Goal: Task Accomplishment & Management: Use online tool/utility

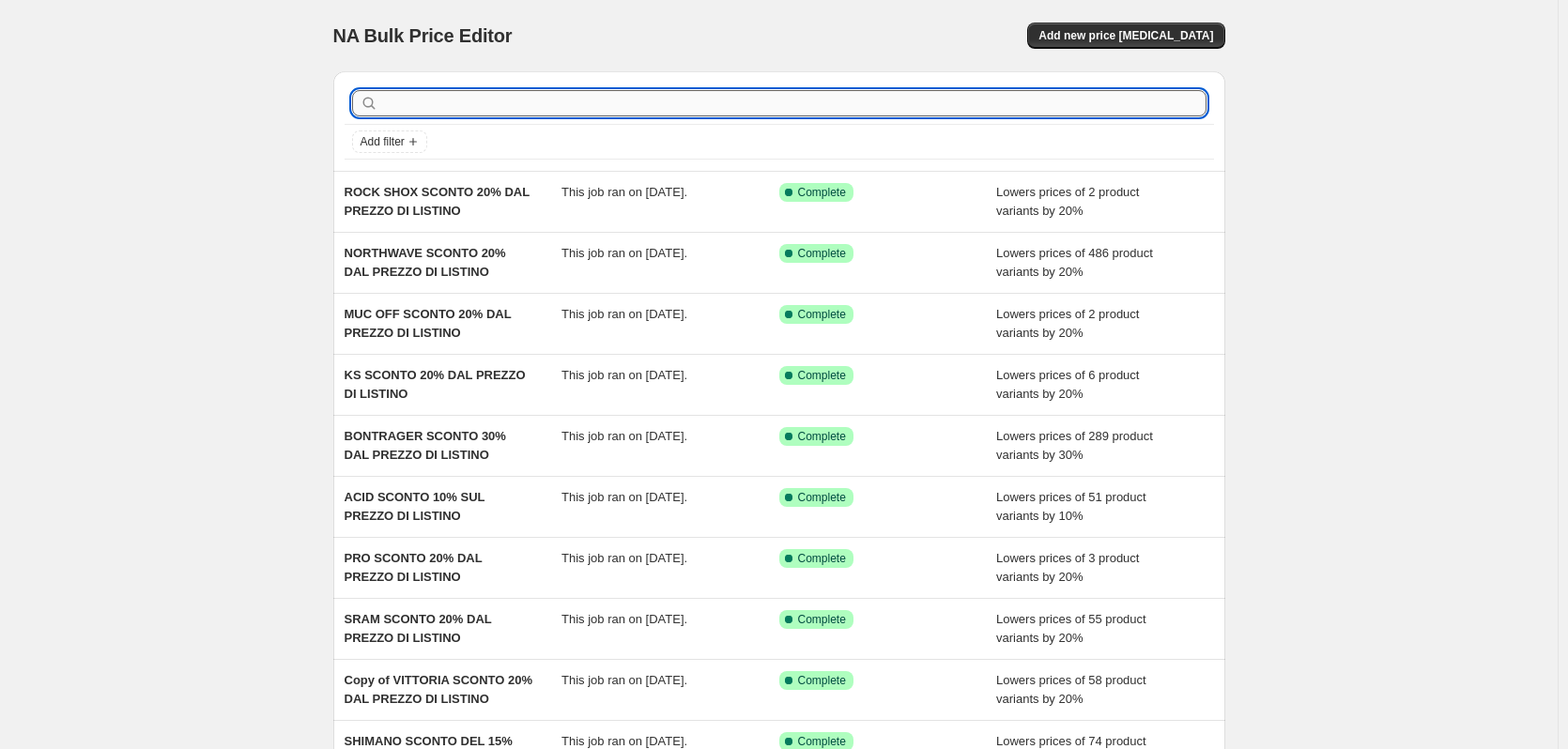
click at [446, 107] on input "text" at bounding box center [794, 103] width 824 height 26
type input "bry"
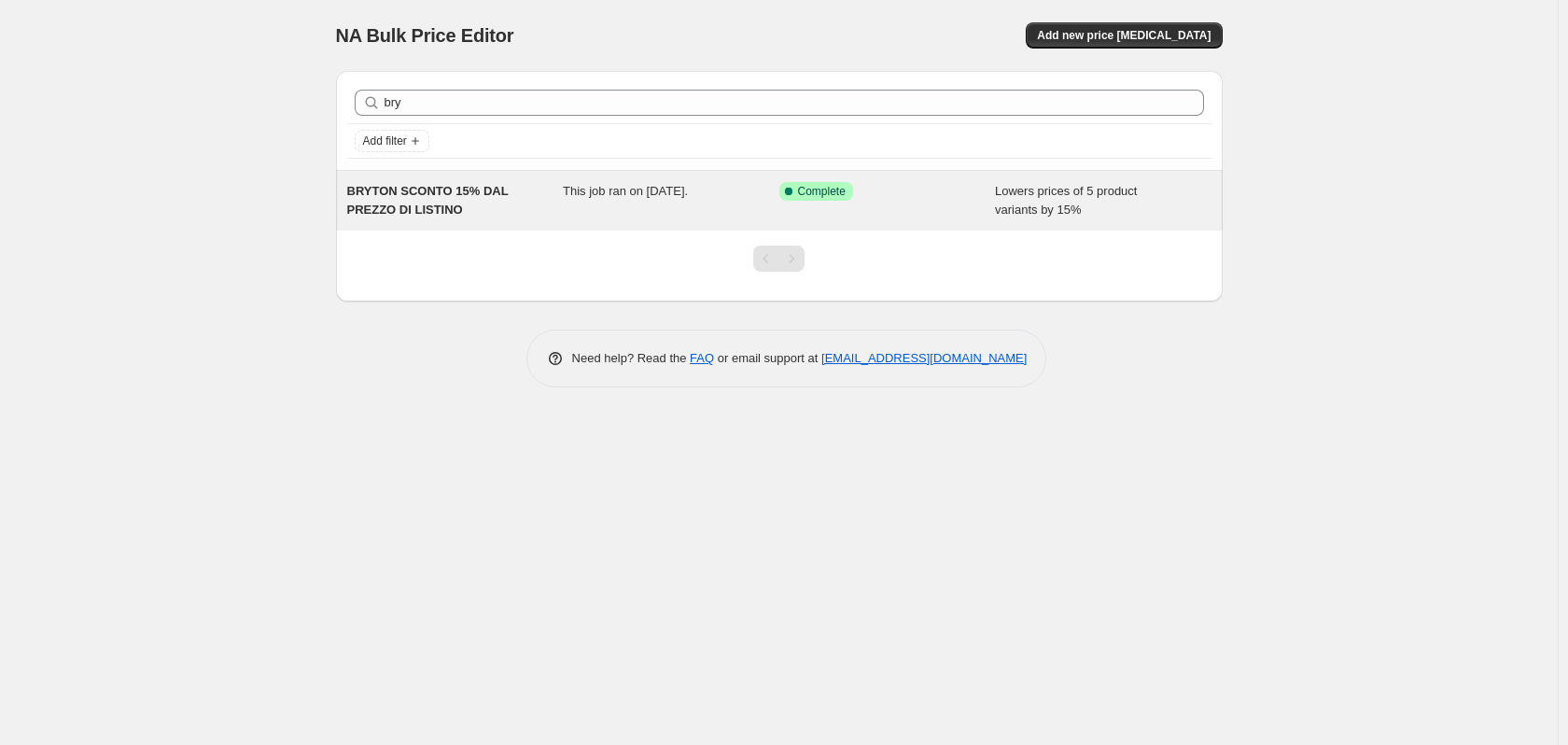
click at [460, 196] on span "BRYTON SCONTO 15% DAL PREZZO DI LISTINO" at bounding box center [428, 200] width 161 height 33
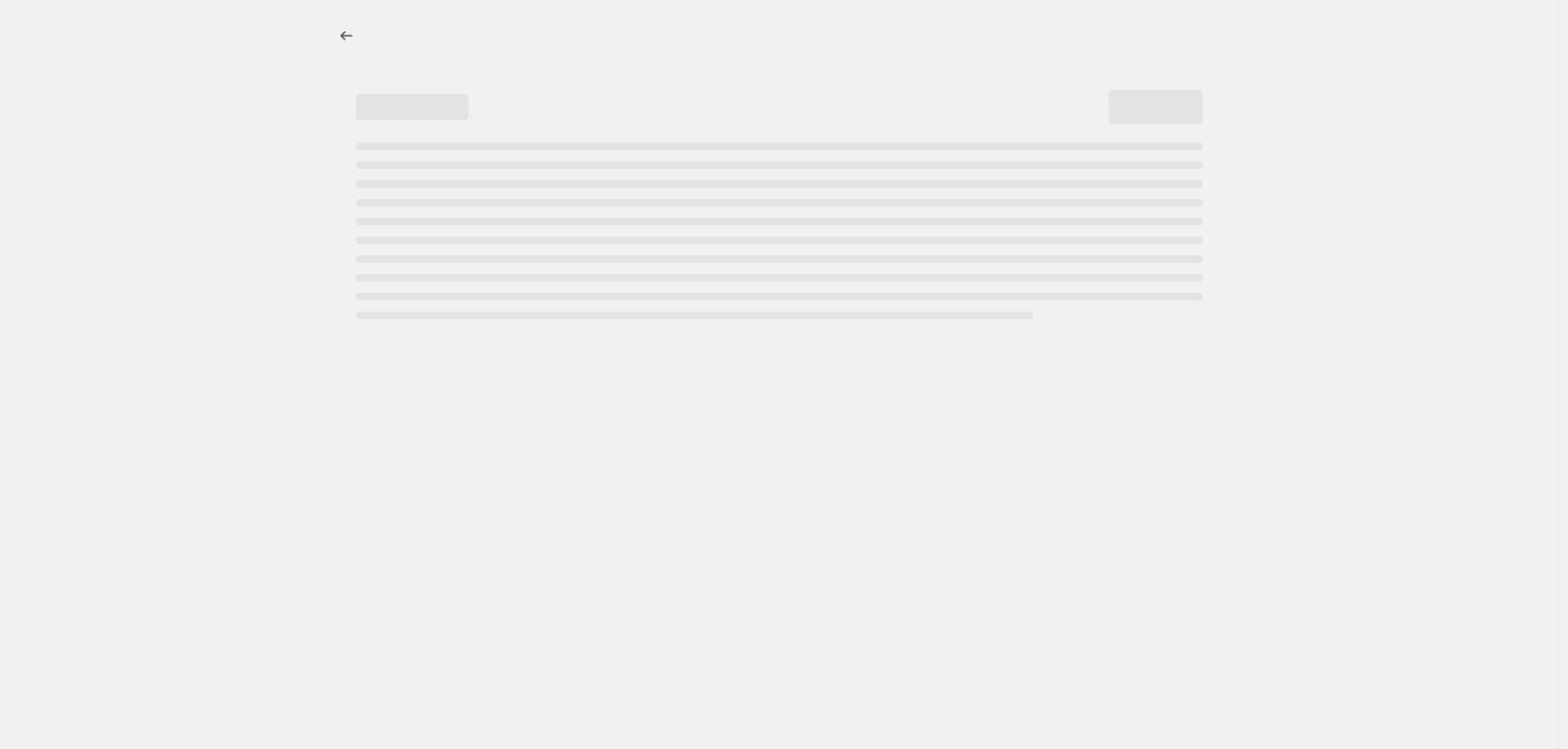
select select "percentage"
select select "vendor"
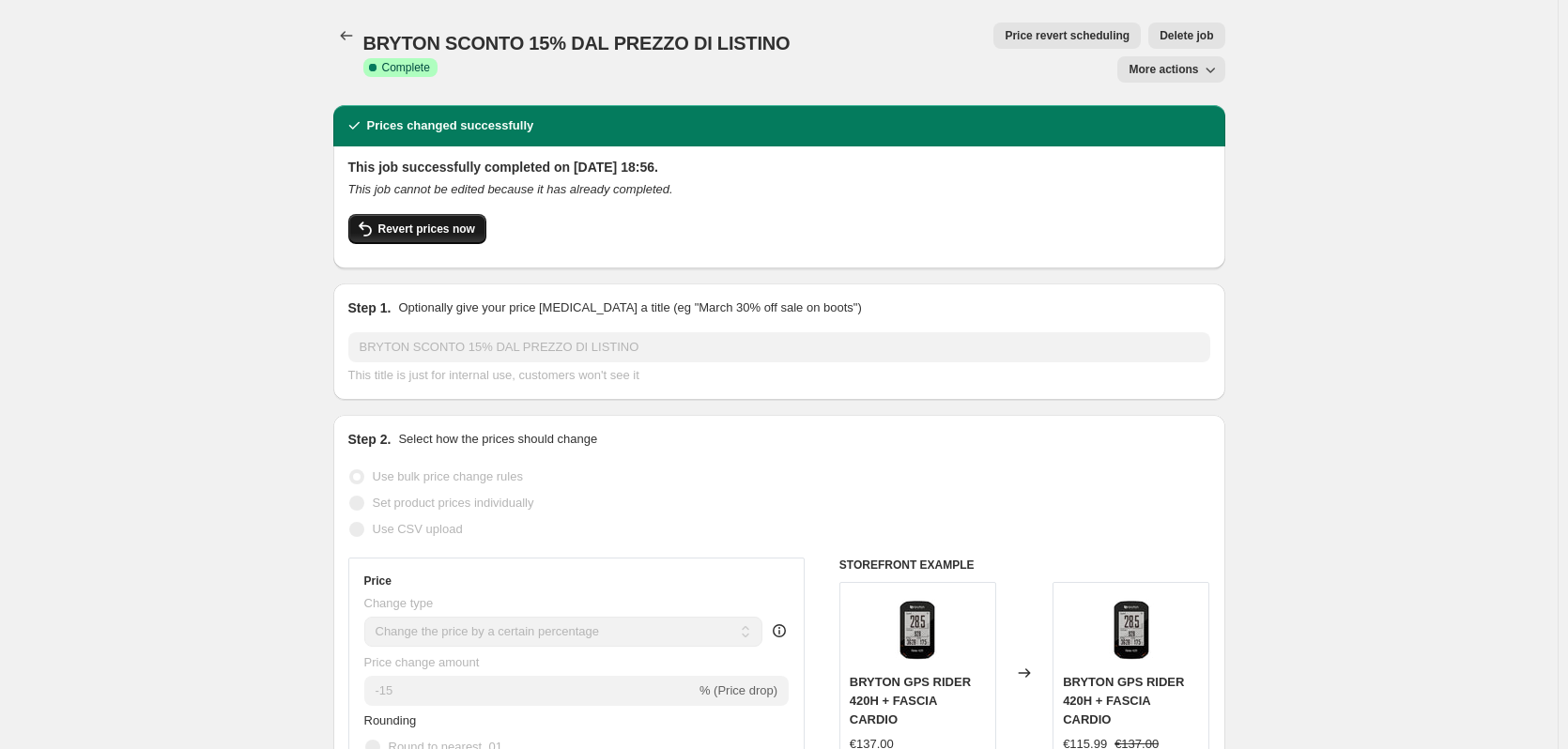
click at [394, 222] on span "Revert prices now" at bounding box center [426, 229] width 97 height 15
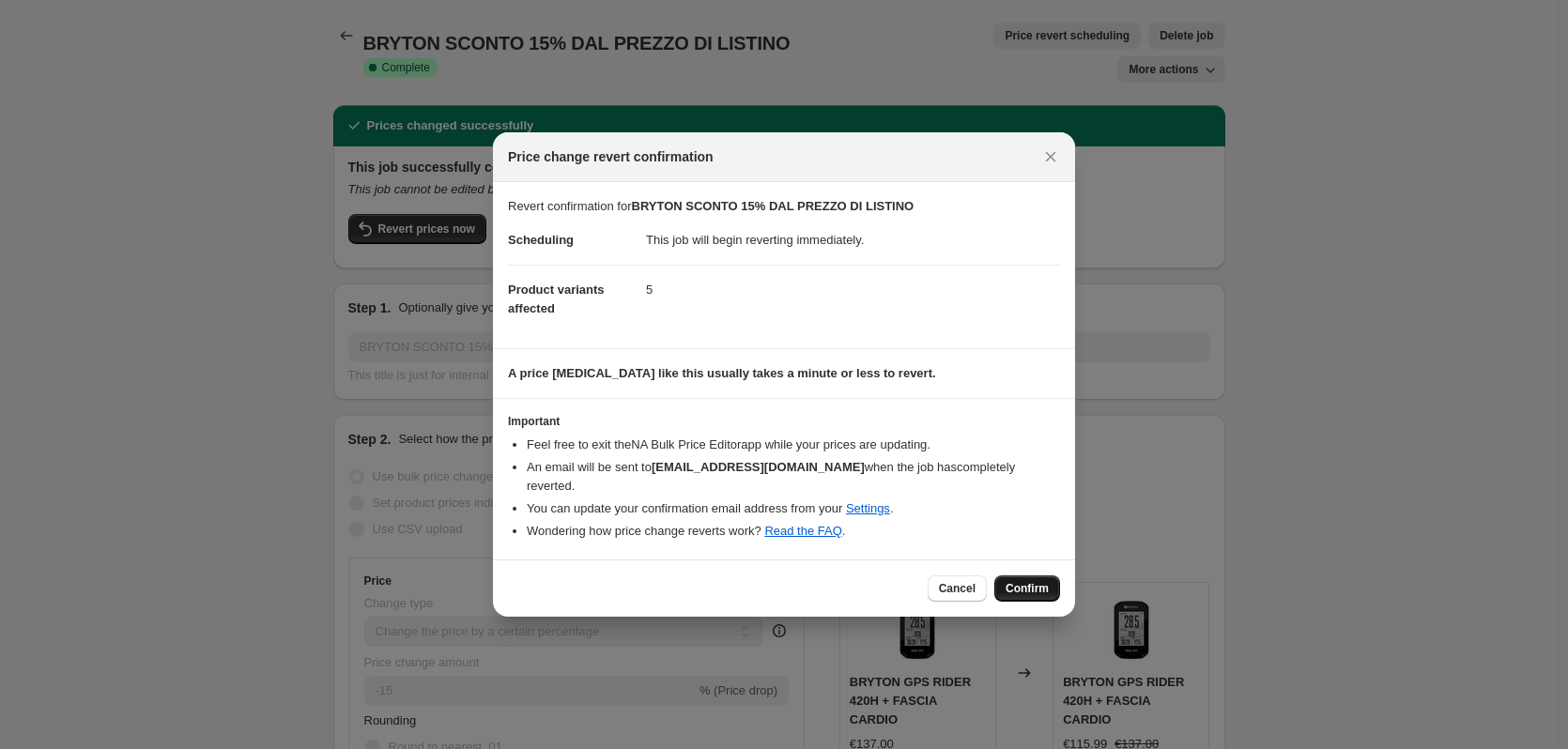
click at [1031, 584] on span "Confirm" at bounding box center [1027, 588] width 43 height 15
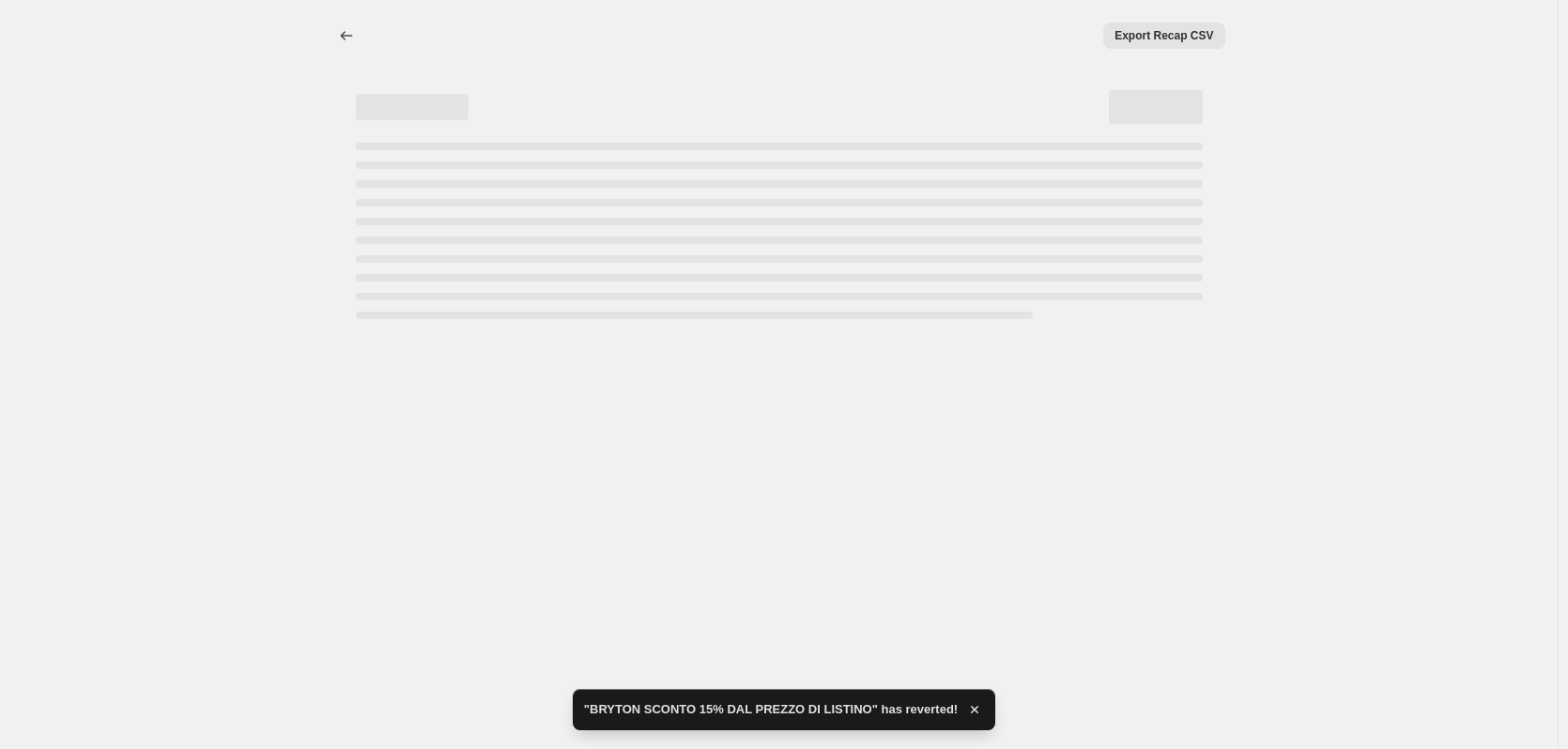
select select "percentage"
select select "vendor"
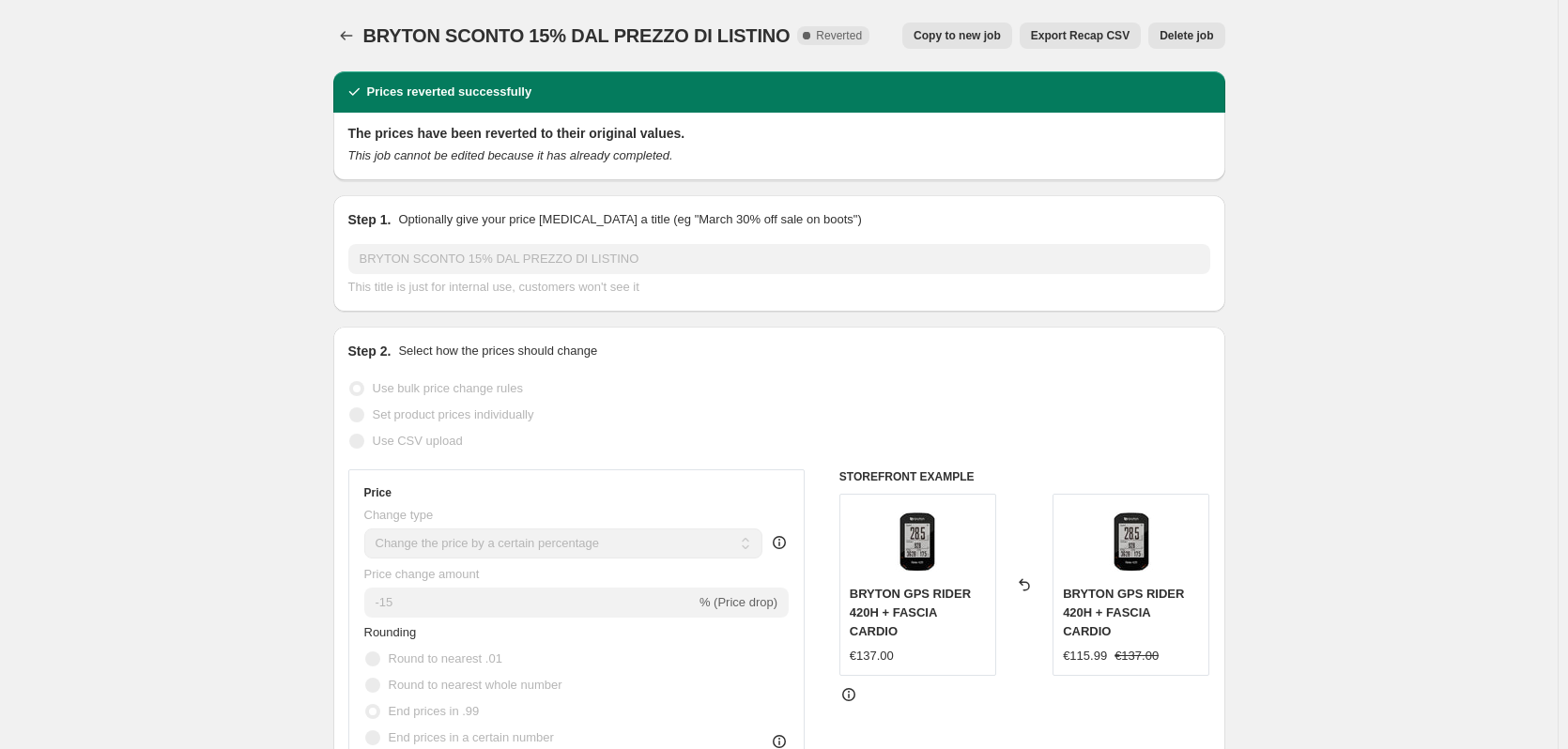
click at [979, 25] on button "Copy to new job" at bounding box center [957, 35] width 109 height 26
select select "percentage"
select select "vendor"
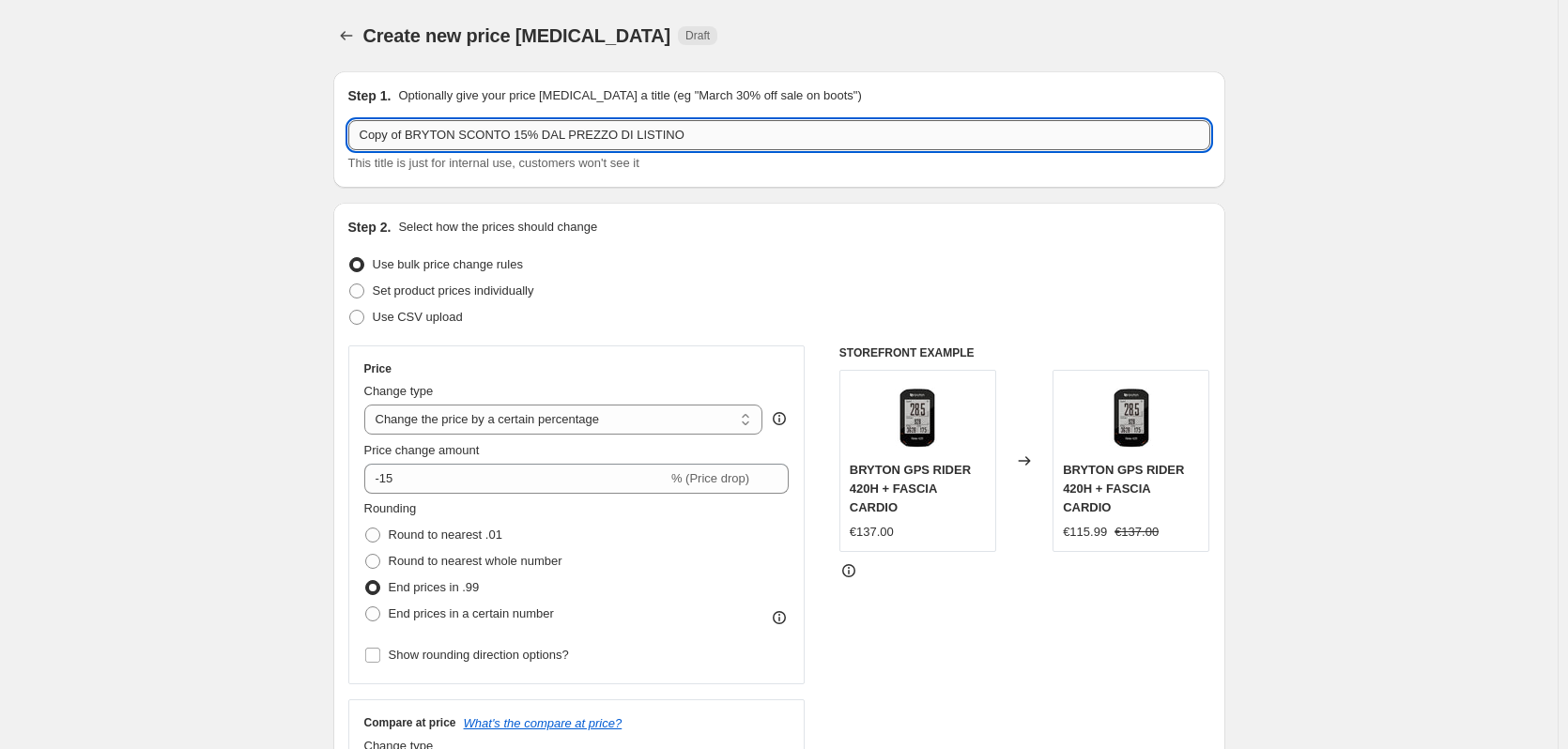
click at [710, 143] on input "Copy of BRYTON SCONTO 15% DAL PREZZO DI LISTINO" at bounding box center [779, 135] width 862 height 30
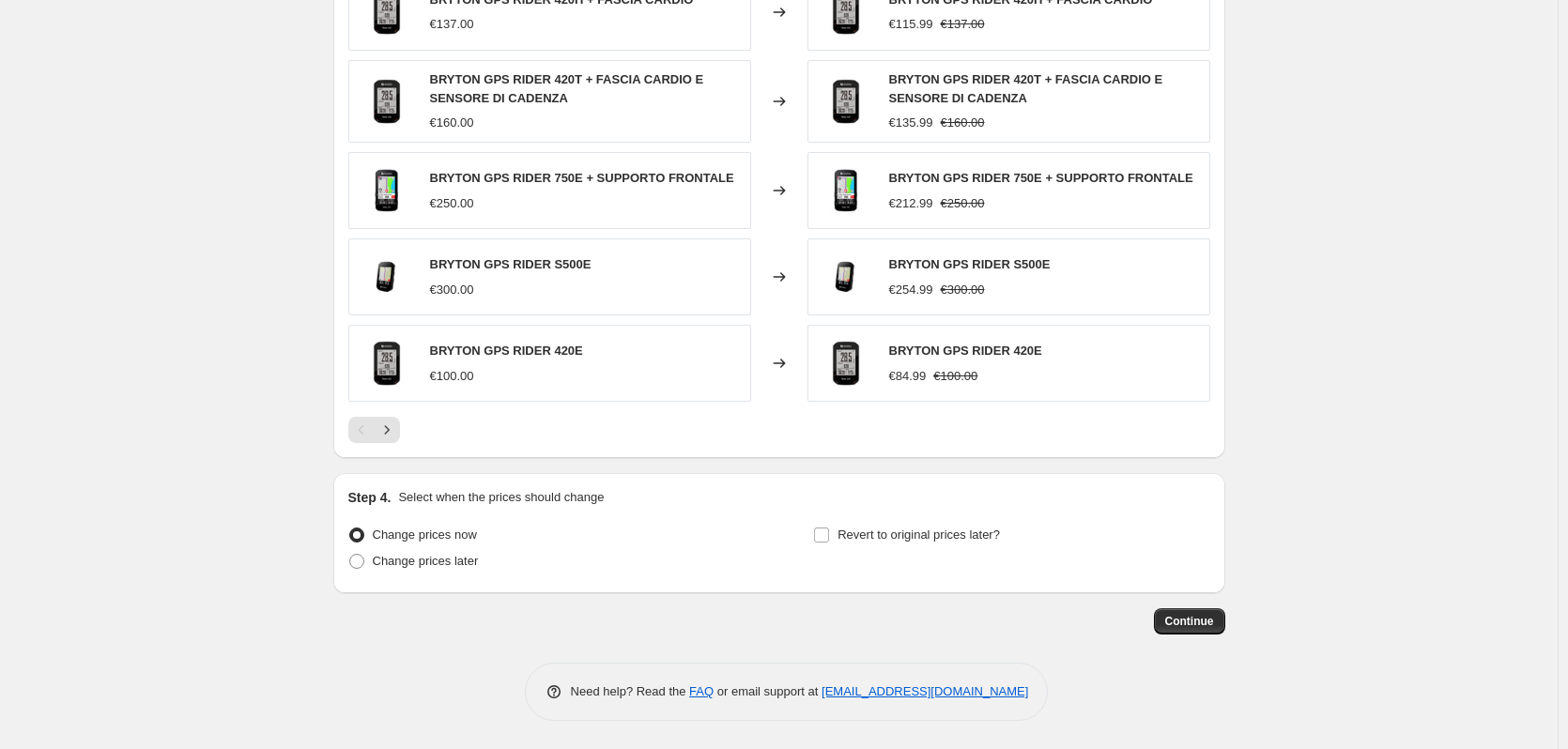
scroll to position [1345, 0]
type input "BRYTON SCONTO 15% DAL PREZZO DI LISTINO"
click at [1214, 623] on span "Continue" at bounding box center [1190, 621] width 49 height 15
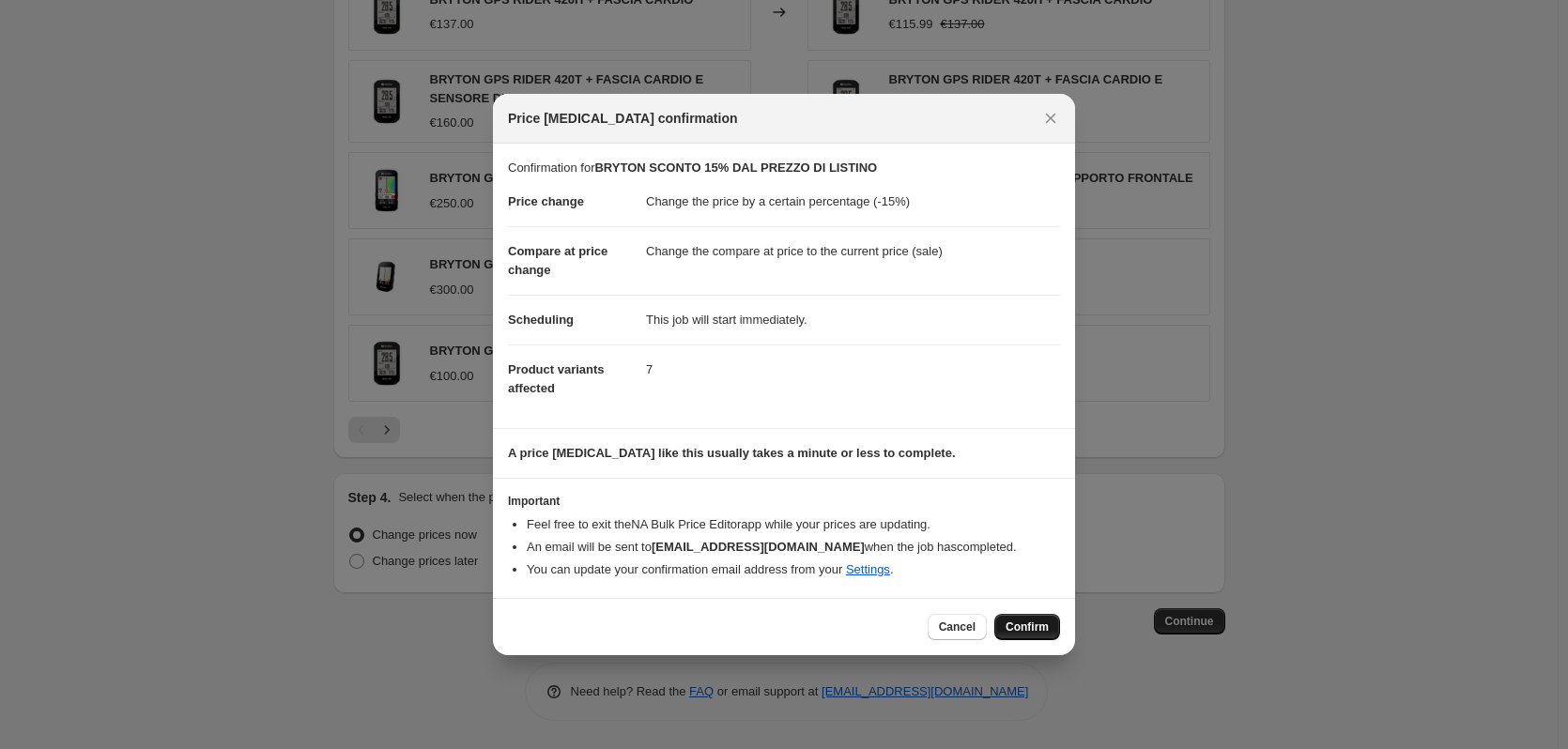
click at [1031, 629] on span "Confirm" at bounding box center [1027, 627] width 43 height 15
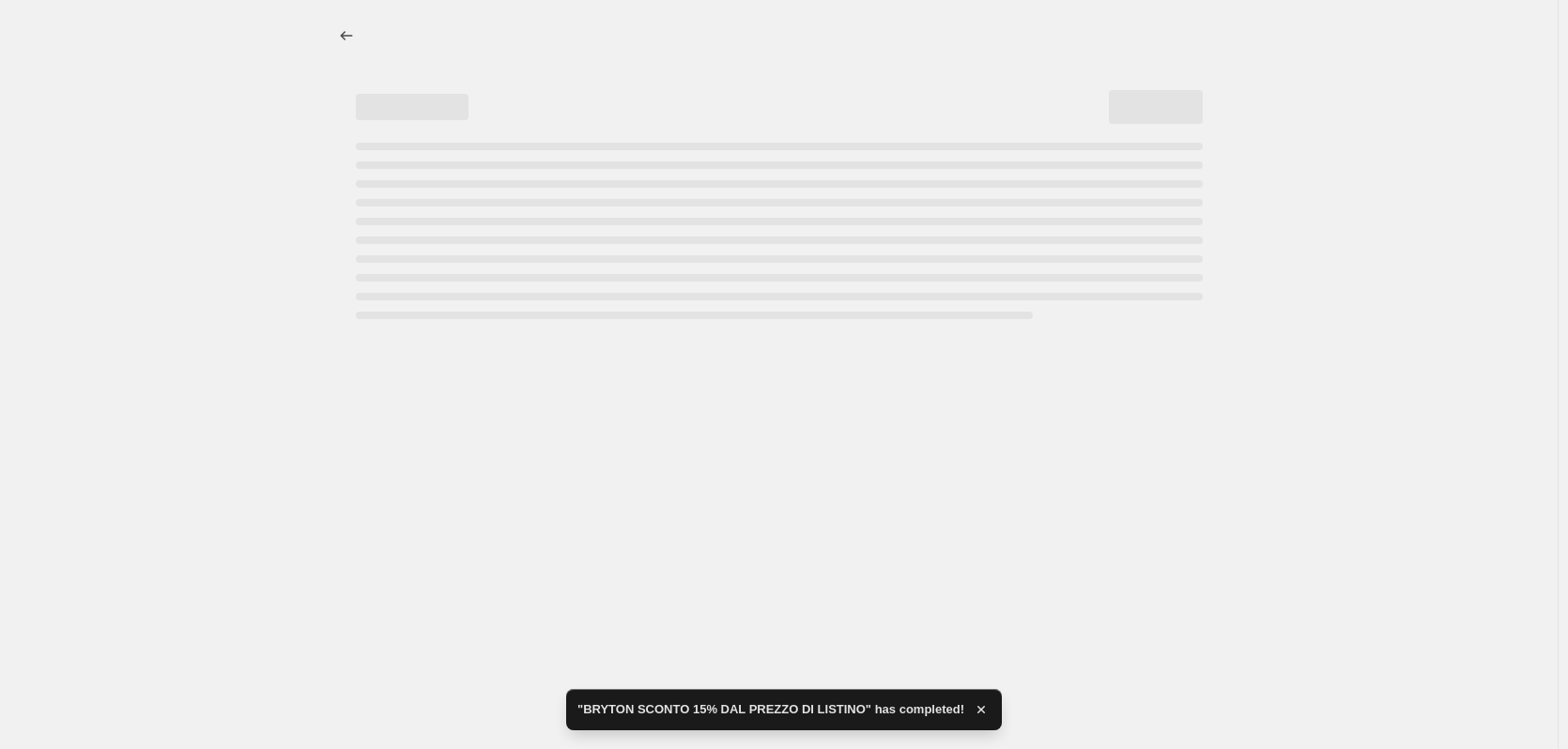
select select "percentage"
select select "vendor"
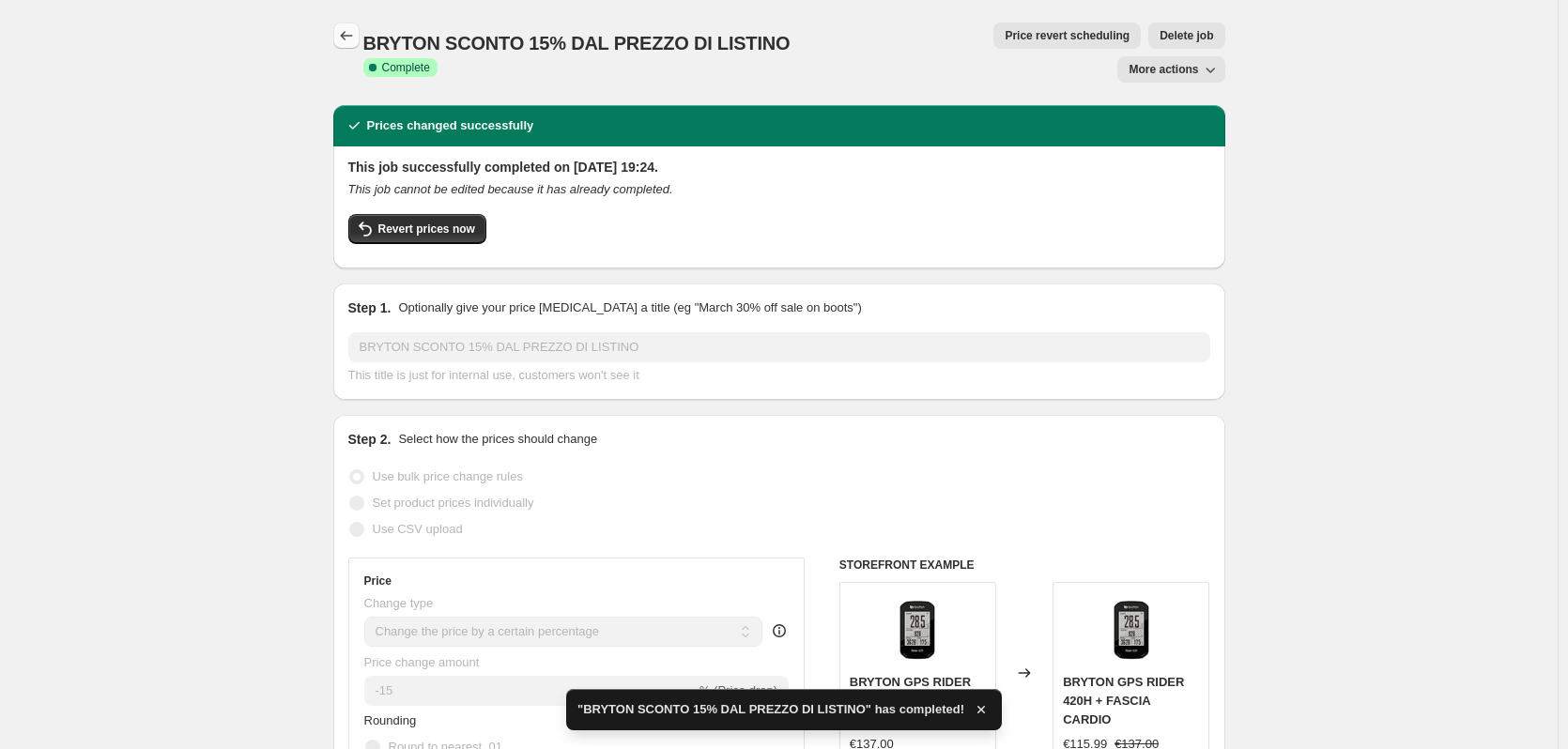
click at [360, 38] on button "Price change jobs" at bounding box center [346, 35] width 26 height 26
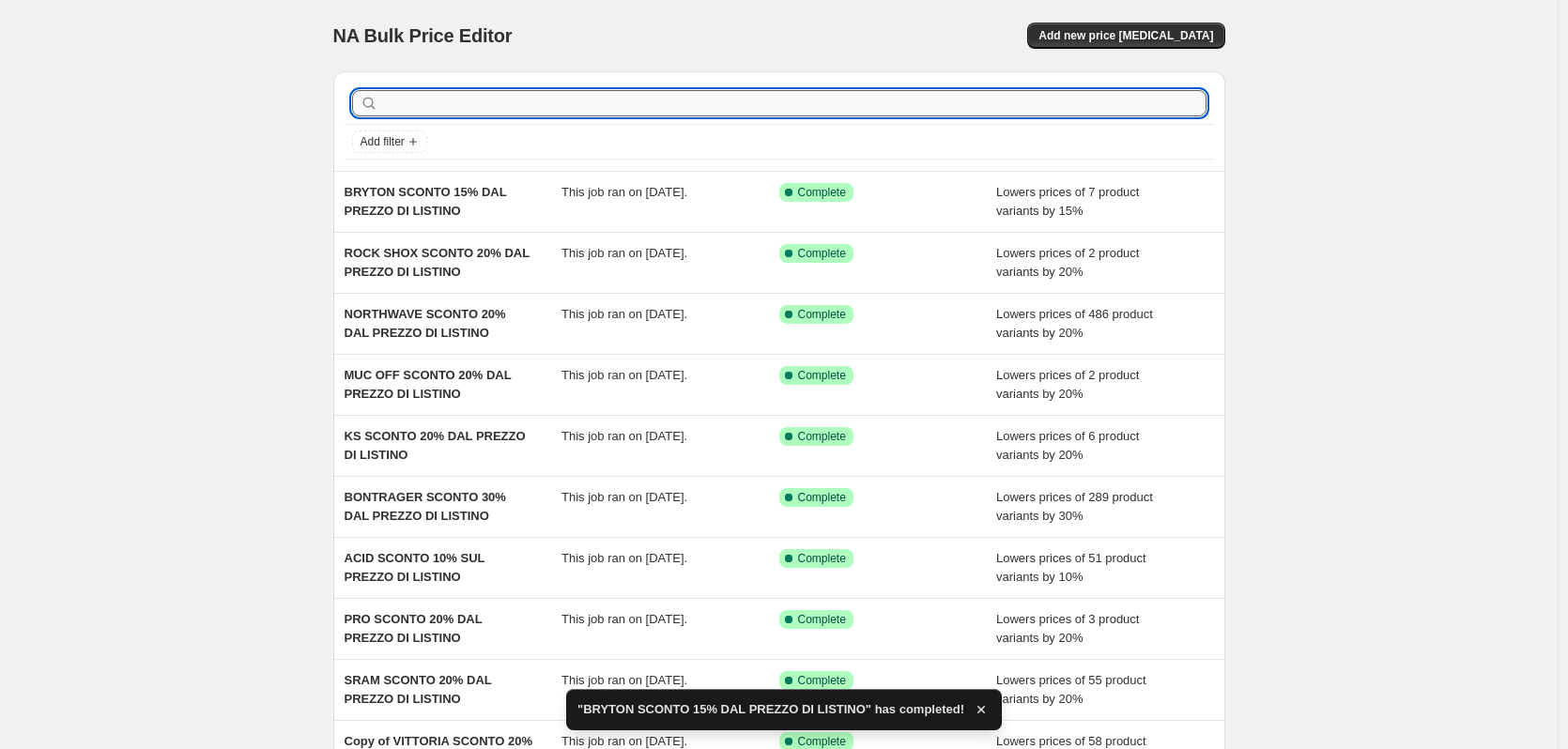
click at [511, 99] on input "text" at bounding box center [794, 103] width 824 height 26
type input "bry"
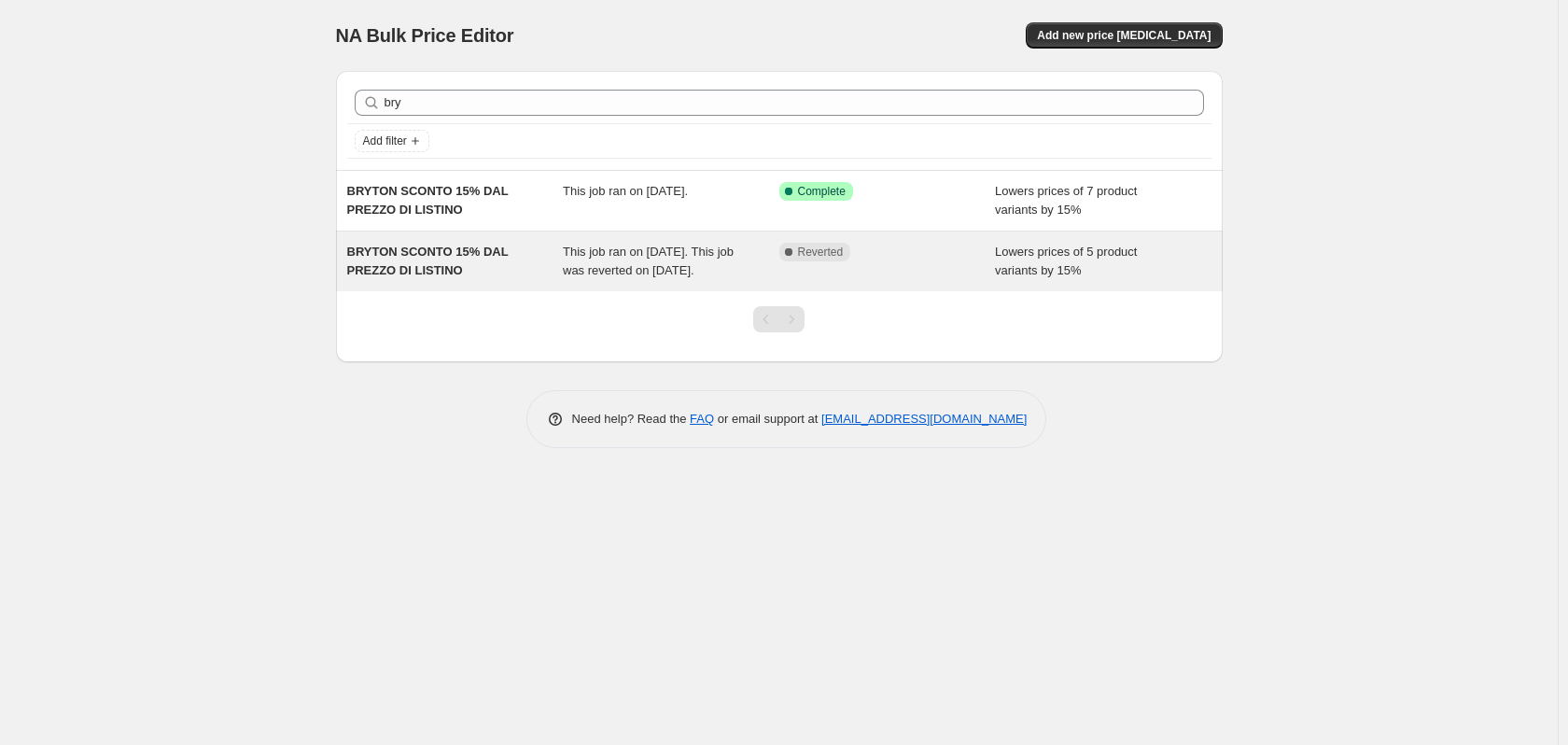
click at [625, 272] on span "This job ran on 29 maggio 2025. This job was reverted on 8 settembre 2025." at bounding box center [648, 262] width 171 height 33
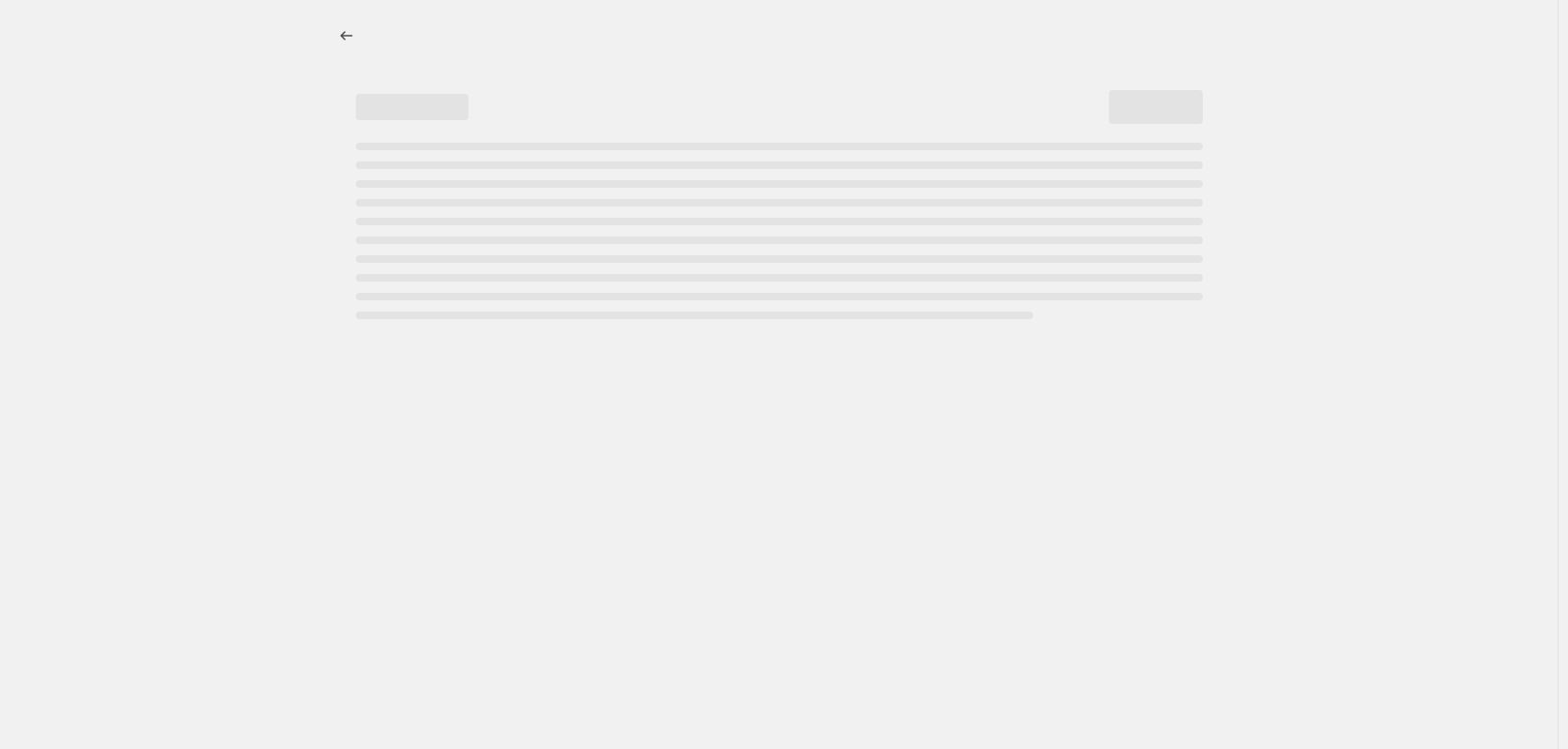
select select "percentage"
select select "vendor"
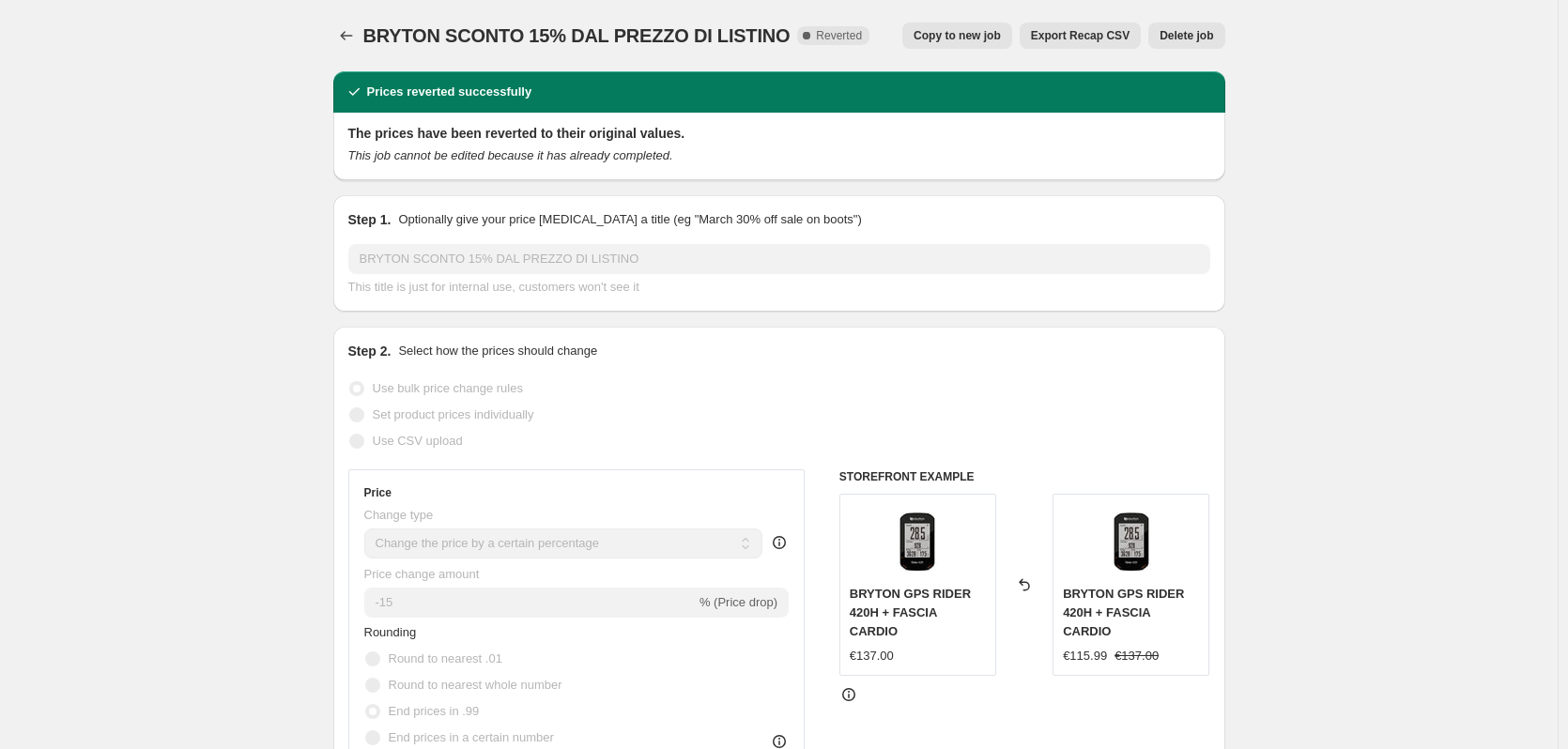
click at [1195, 35] on span "Delete job" at bounding box center [1186, 35] width 54 height 15
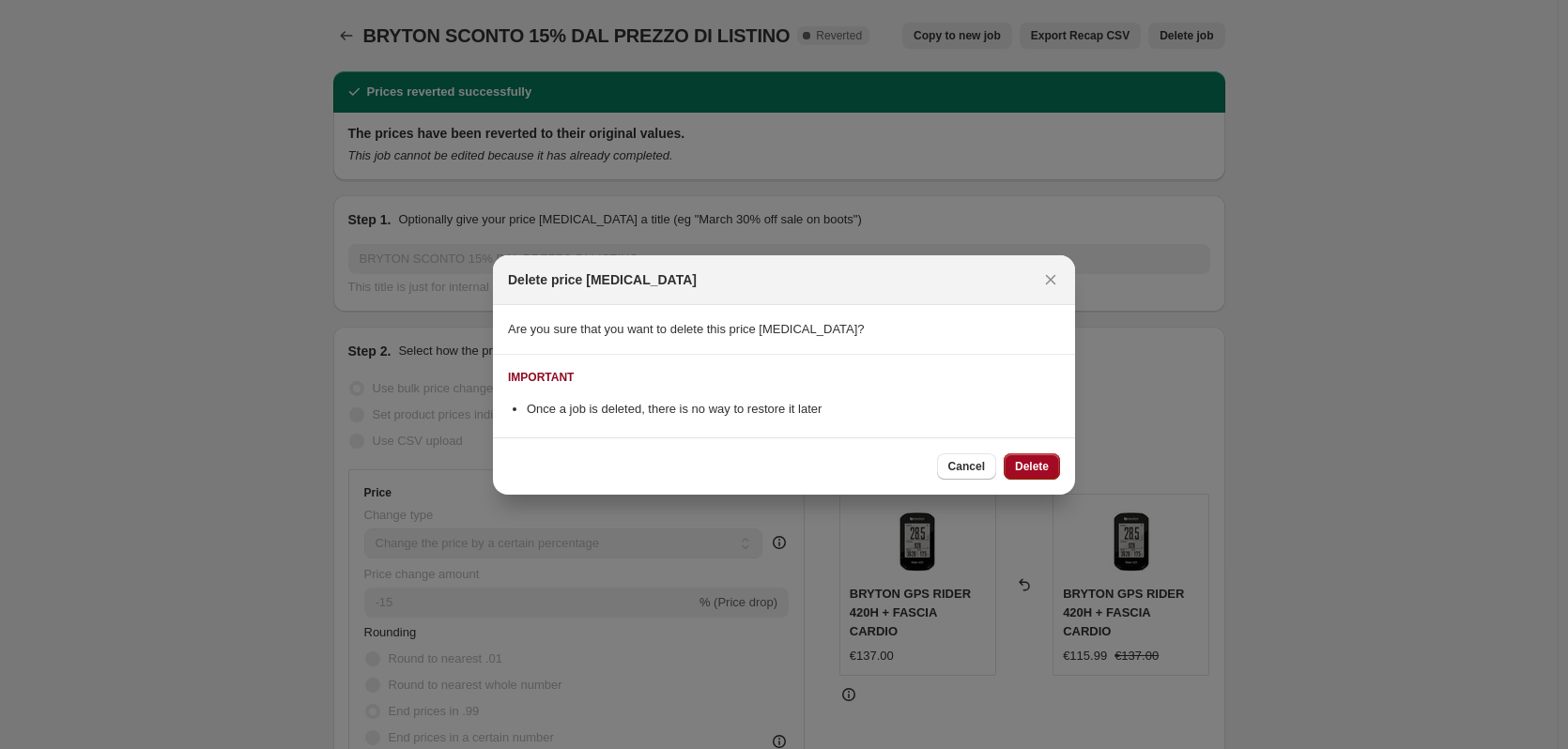
click at [1014, 473] on button "Delete" at bounding box center [1032, 466] width 57 height 26
